Goal: Transaction & Acquisition: Purchase product/service

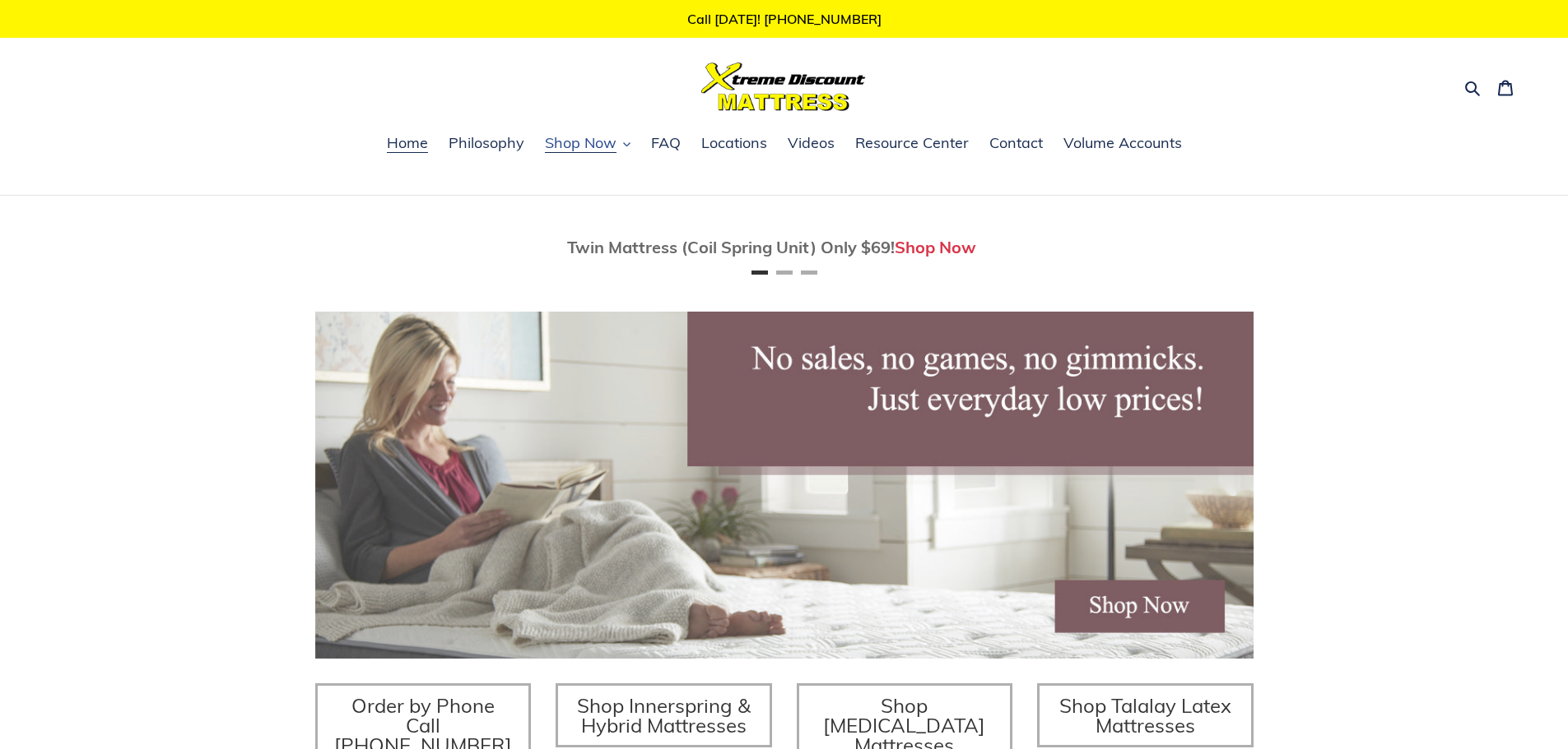
click at [572, 146] on span "Shop Now" at bounding box center [581, 143] width 72 height 20
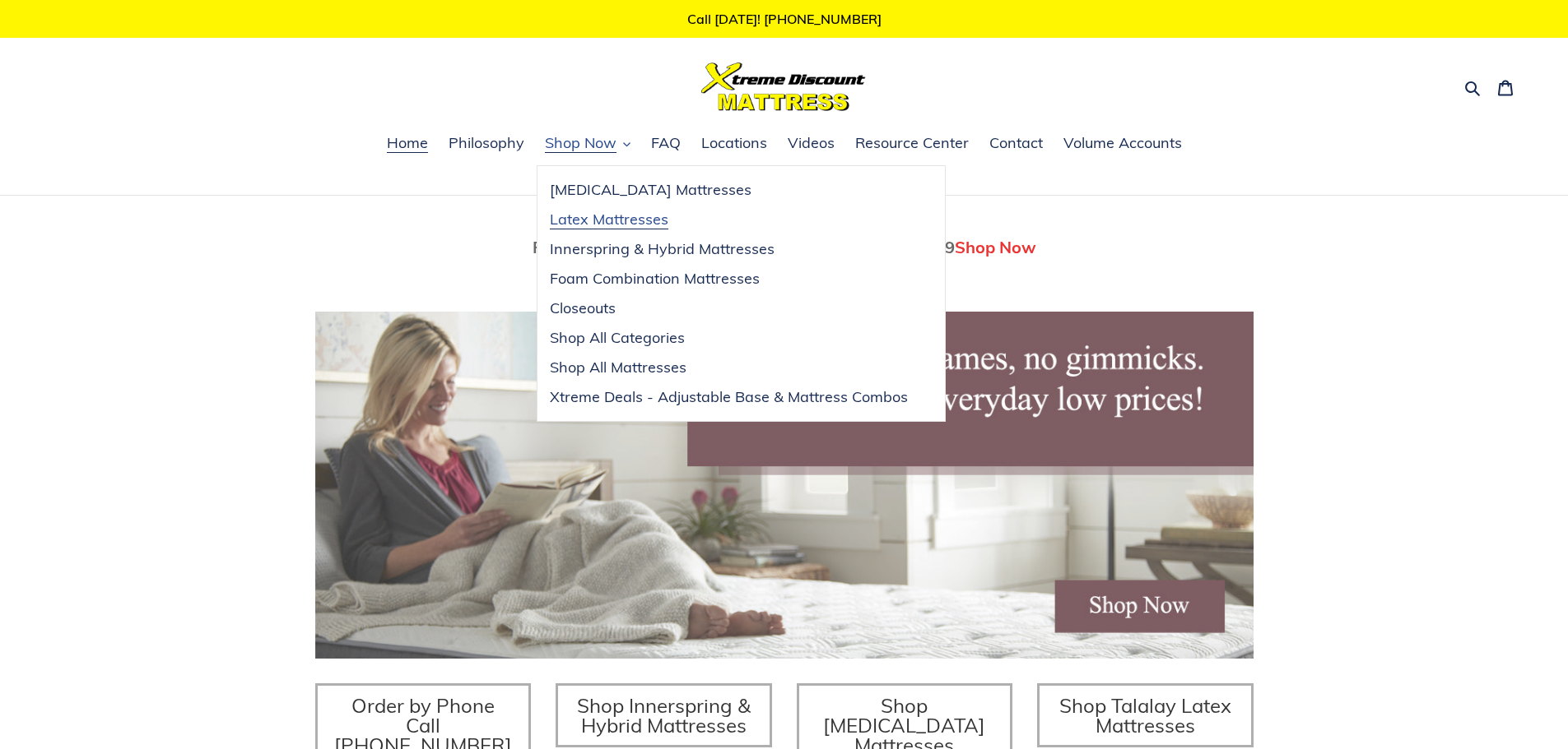
scroll to position [0, 938]
click at [683, 403] on span "Xtreme Deals - Adjustable Base & Mattress Combos" at bounding box center [728, 397] width 358 height 20
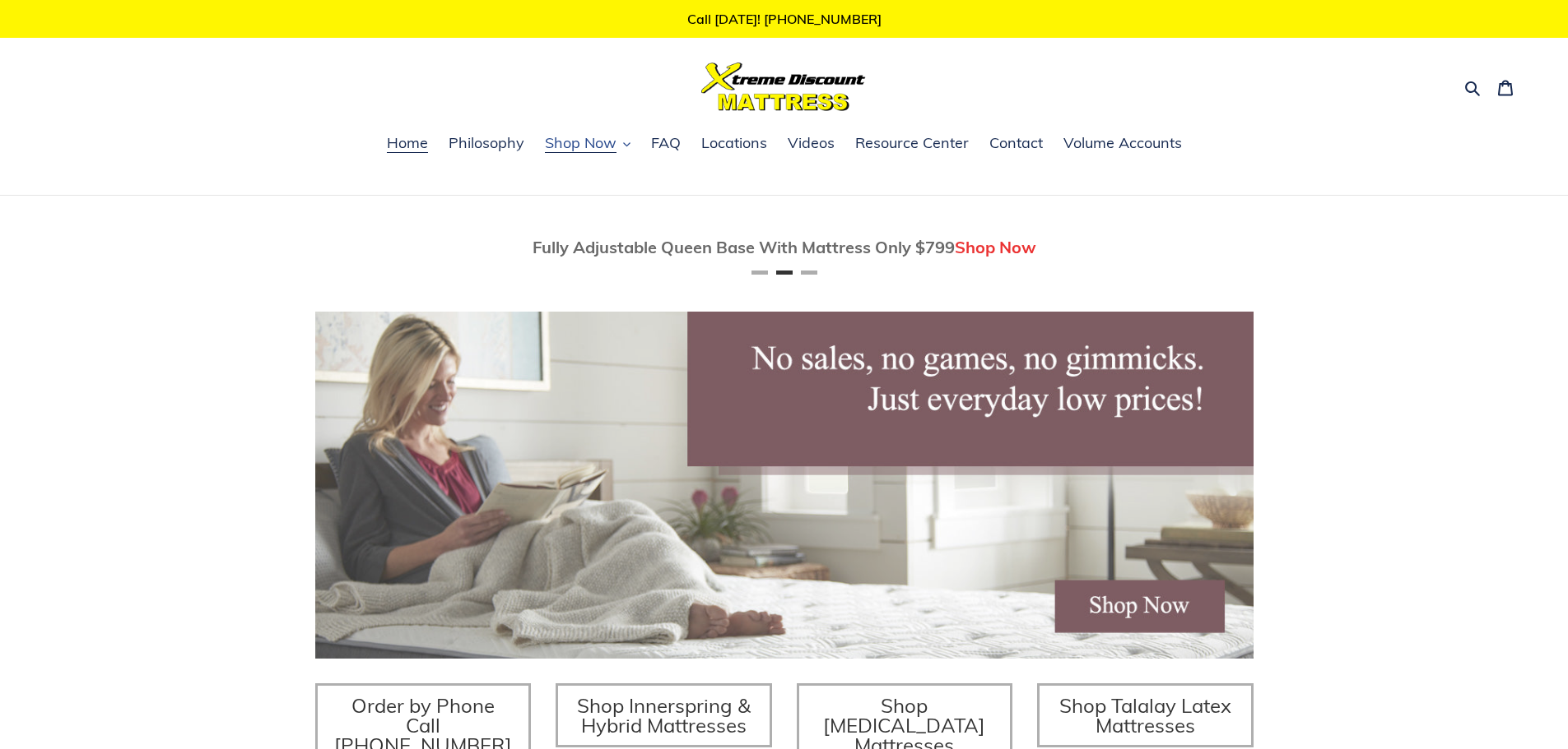
click at [583, 142] on span "Shop Now" at bounding box center [581, 143] width 72 height 20
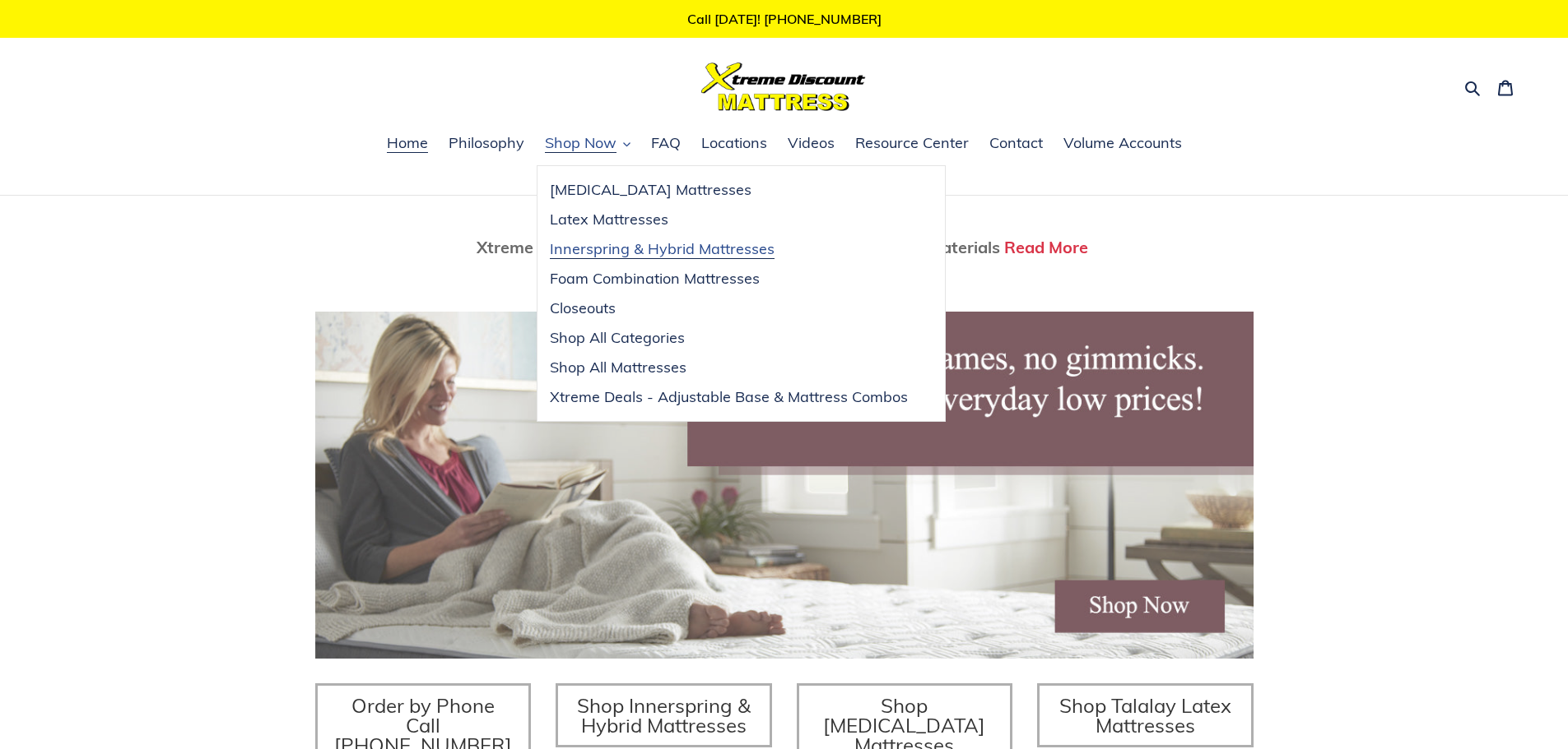
scroll to position [0, 1876]
click at [580, 308] on span "Closeouts" at bounding box center [583, 309] width 66 height 20
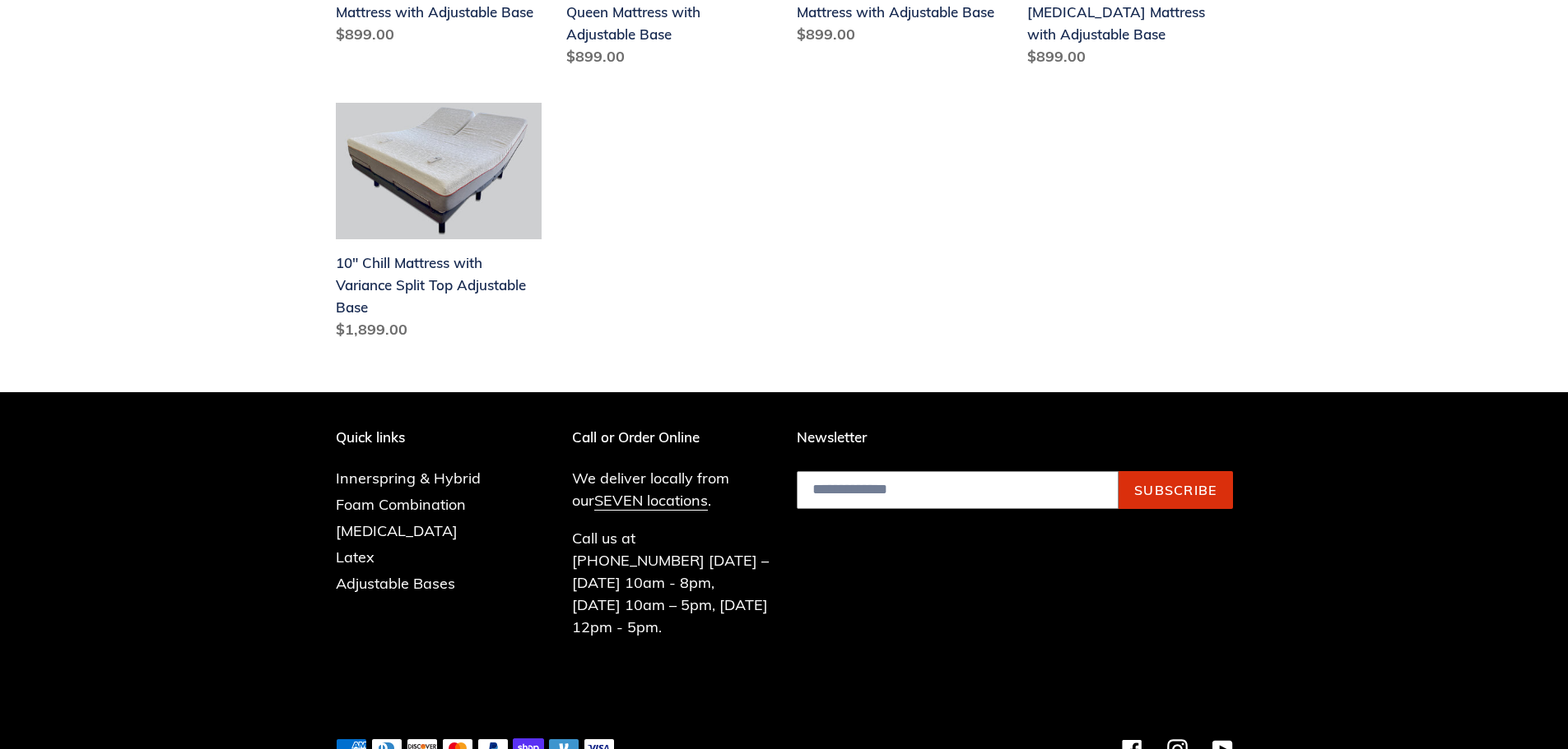
scroll to position [977, 0]
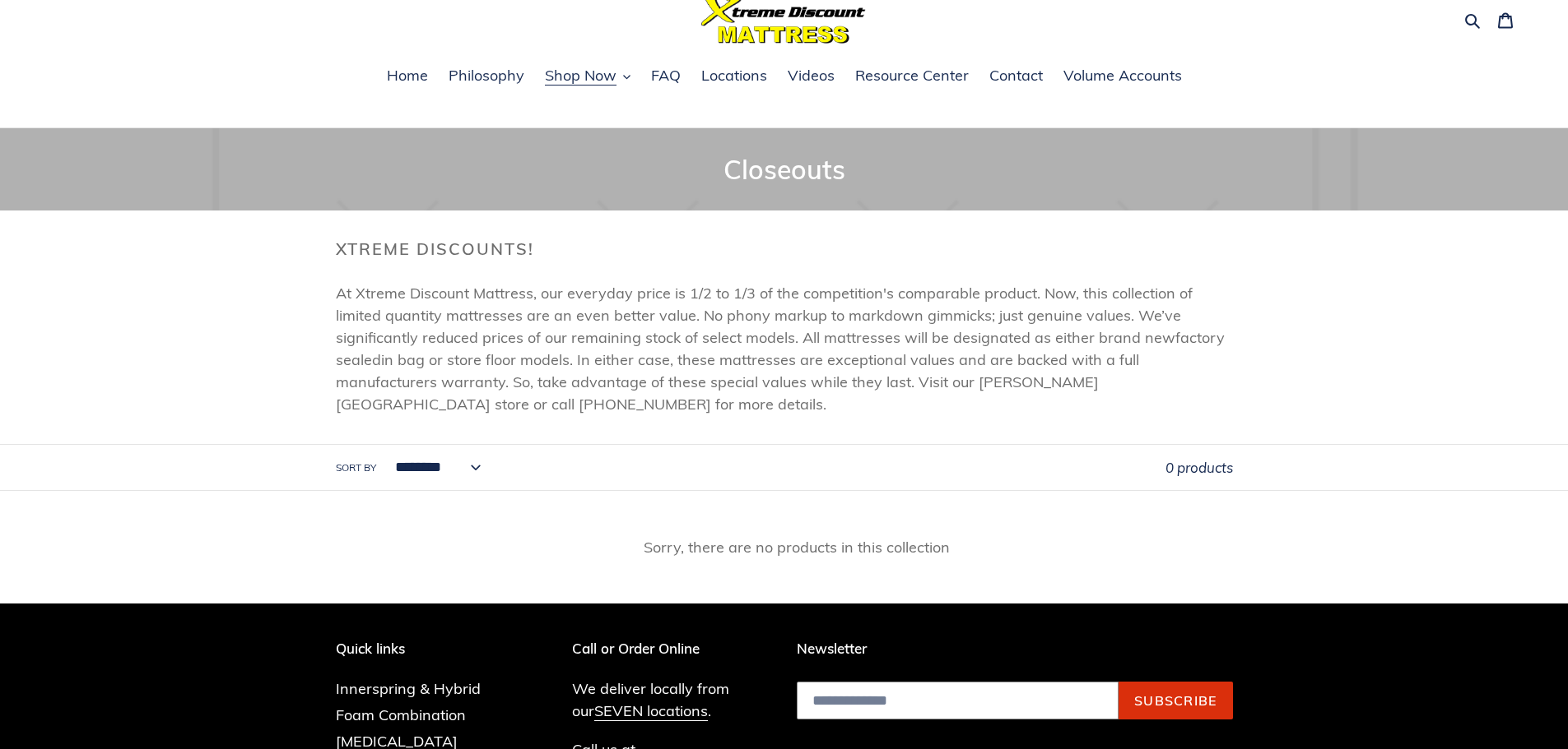
scroll to position [94, 0]
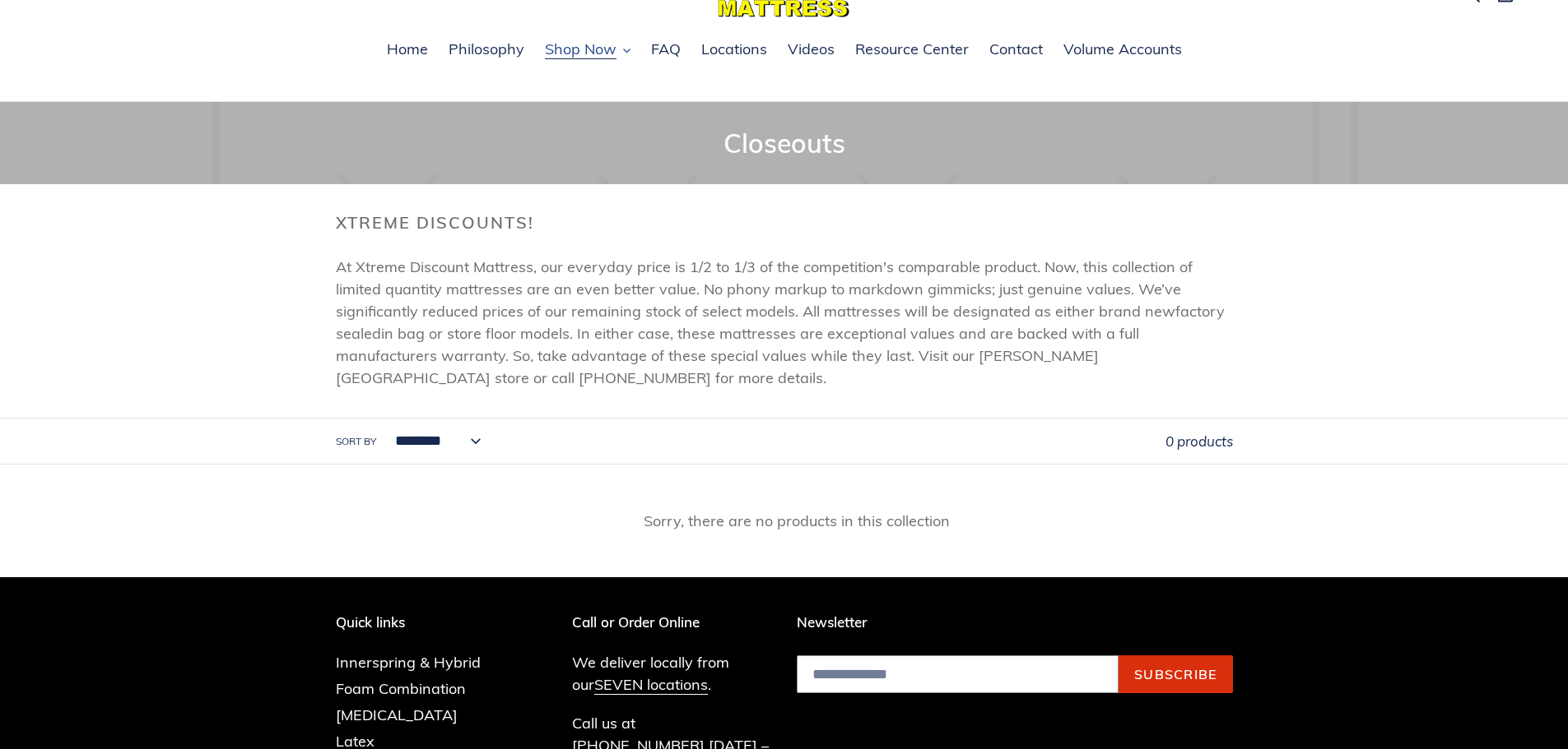
click at [605, 55] on span "Shop Now" at bounding box center [581, 49] width 72 height 20
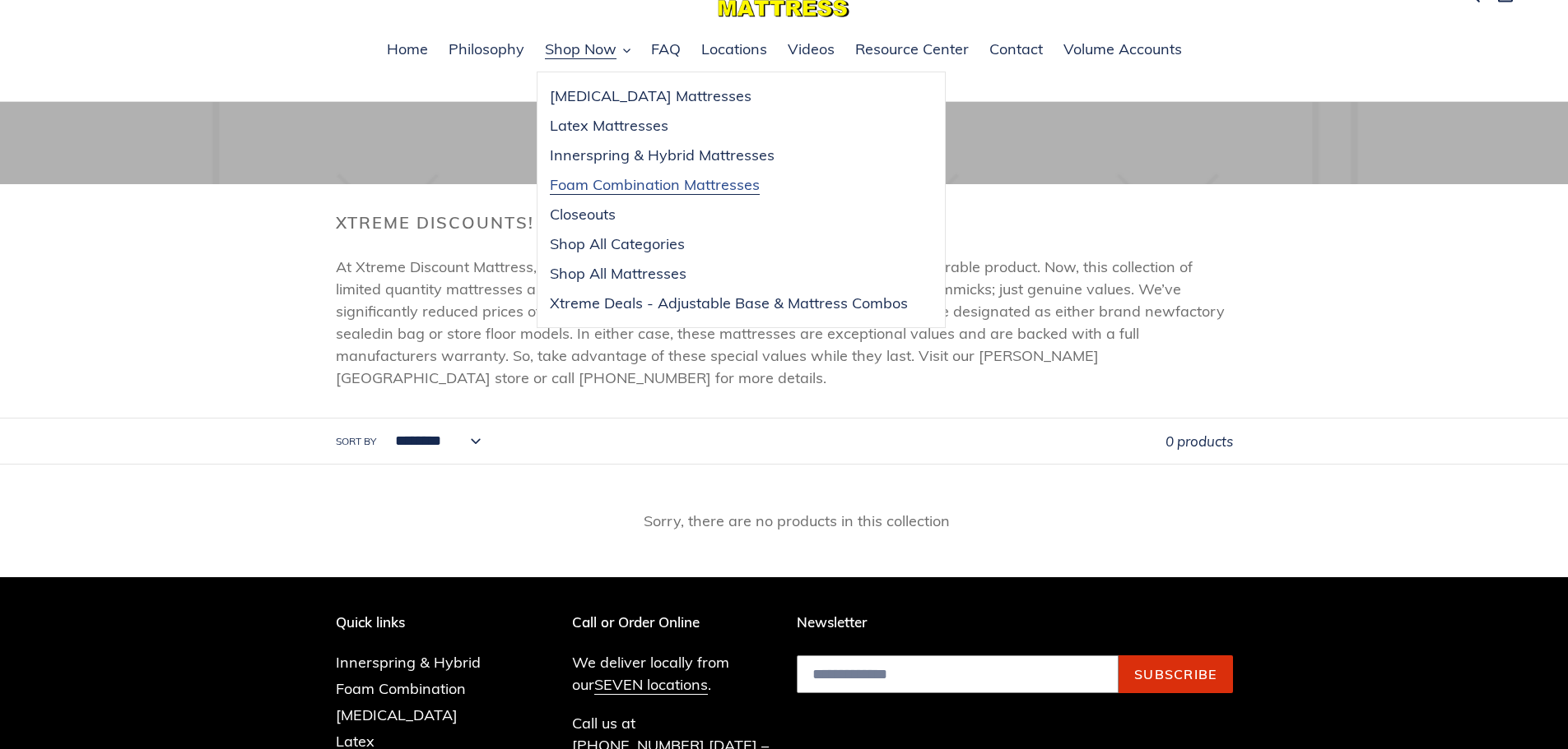
click at [616, 191] on span "Foam Combination Mattresses" at bounding box center [655, 185] width 210 height 20
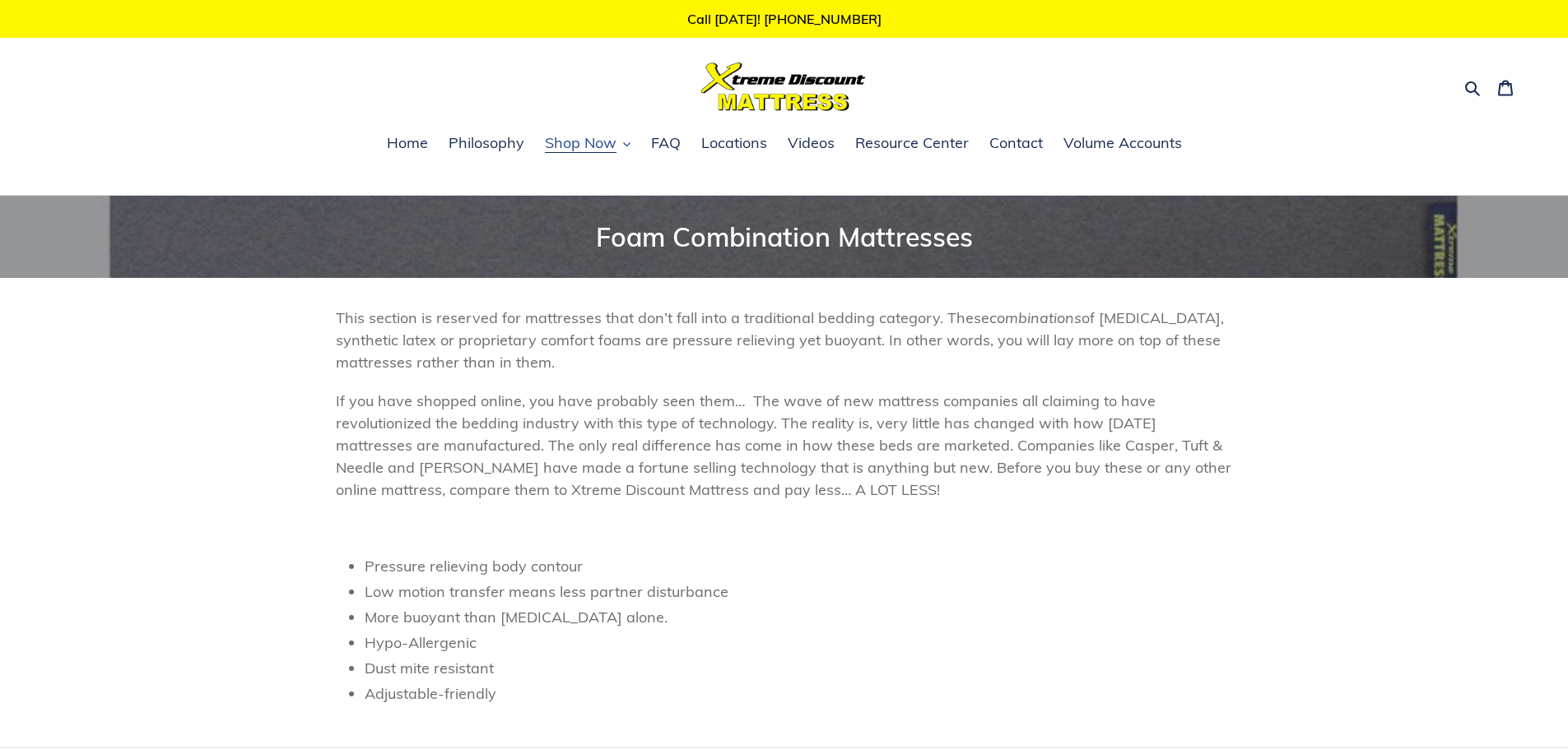
click at [593, 142] on span "Shop Now" at bounding box center [581, 143] width 72 height 20
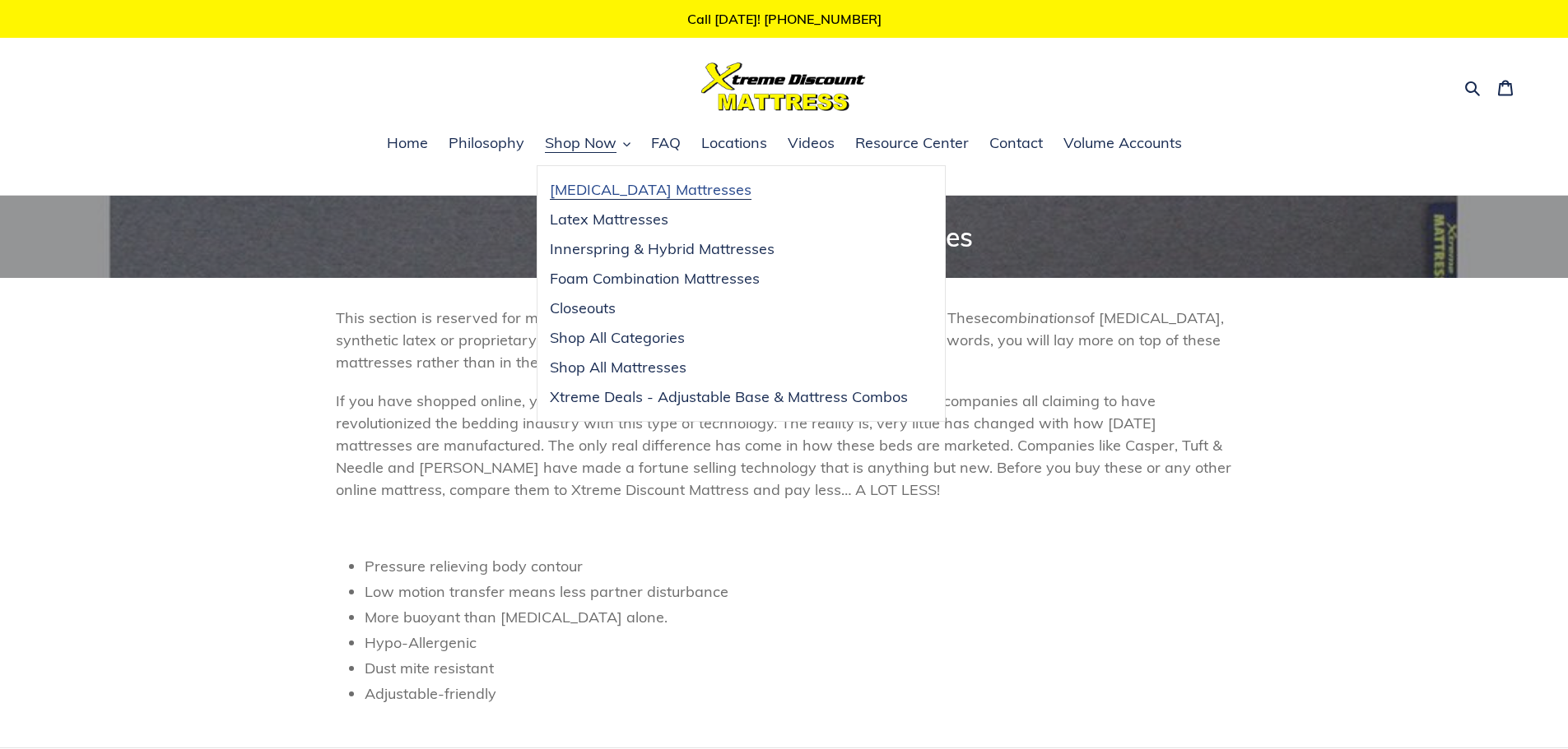
click at [594, 194] on span "[MEDICAL_DATA] Mattresses" at bounding box center [650, 190] width 201 height 20
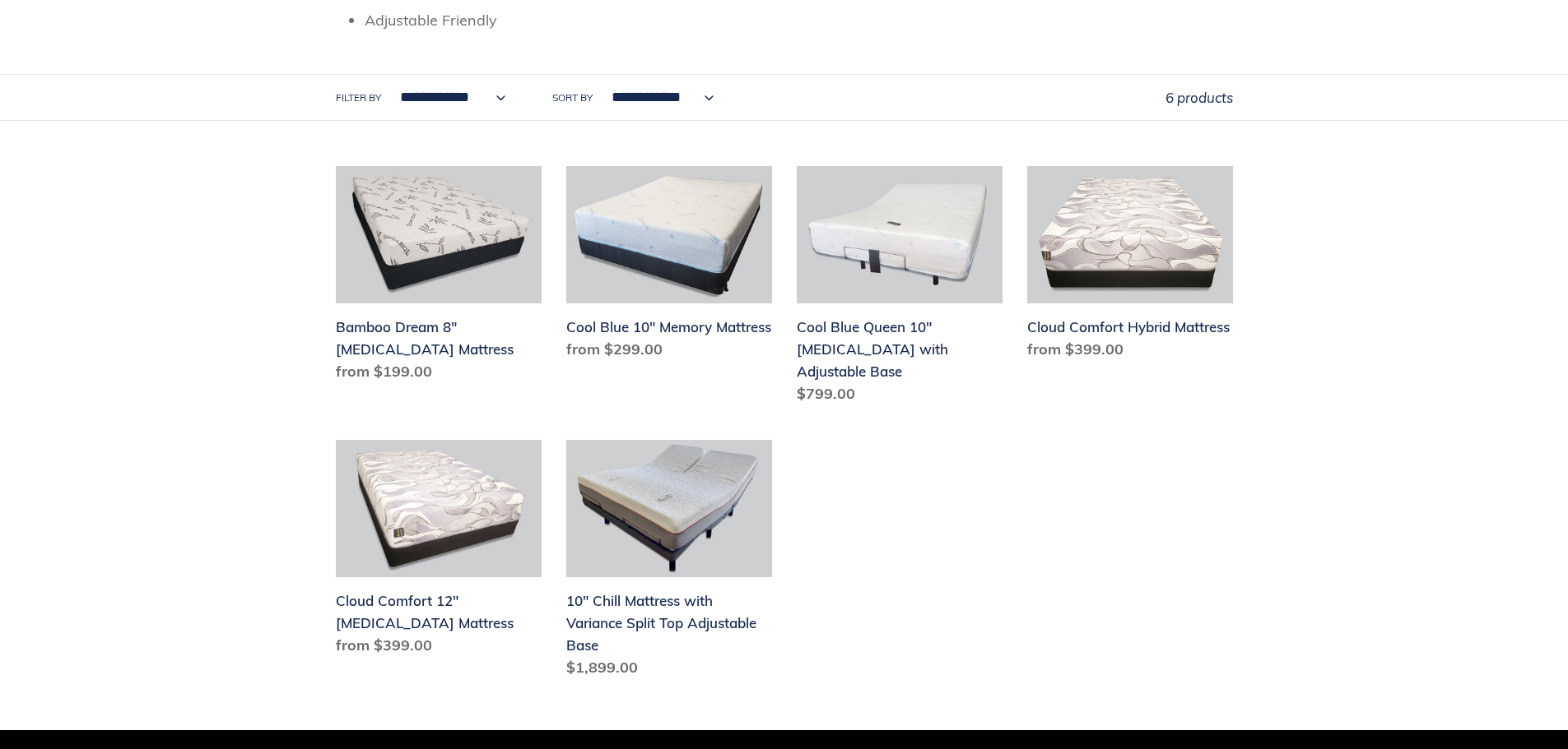
scroll to position [509, 0]
